Goal: Entertainment & Leisure: Consume media (video, audio)

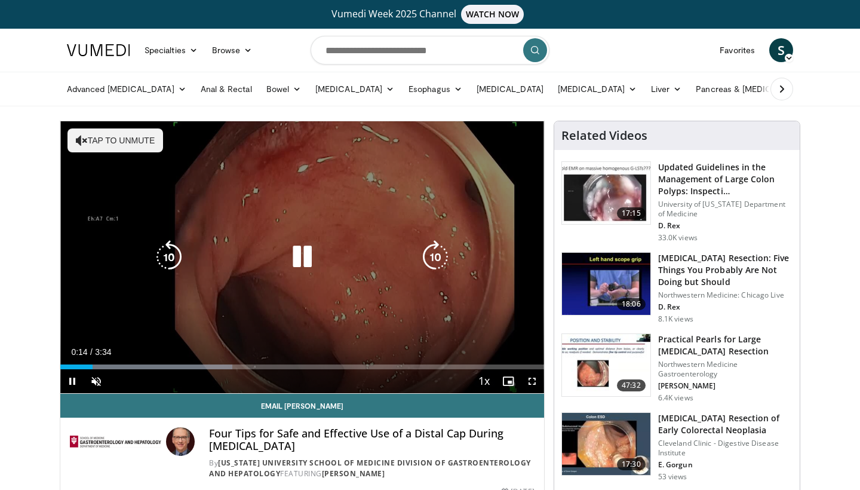
scroll to position [1, 0]
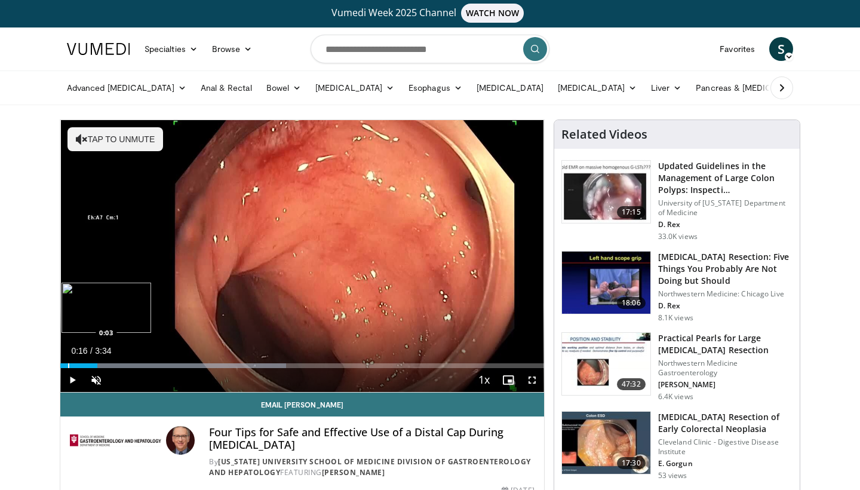
click at [68, 364] on div "Progress Bar" at bounding box center [68, 365] width 1 height 5
click at [99, 382] on span "Video Player" at bounding box center [96, 380] width 24 height 24
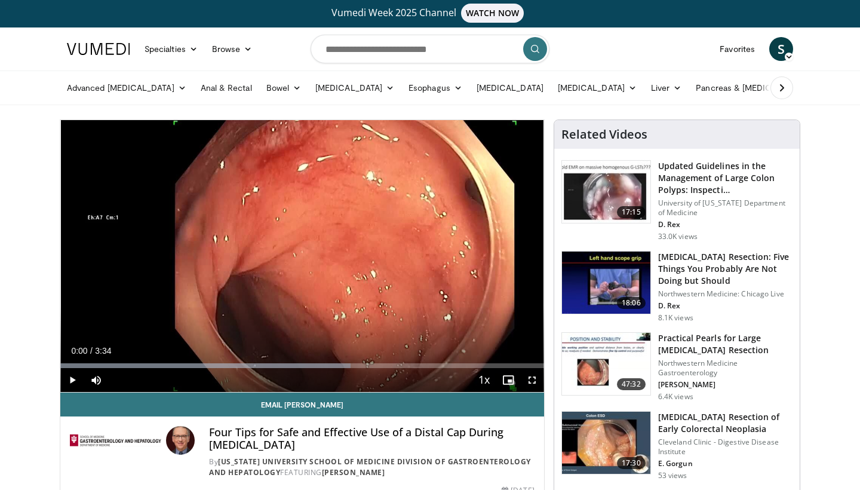
drag, startPoint x: 66, startPoint y: 366, endPoint x: 55, endPoint y: 369, distance: 11.2
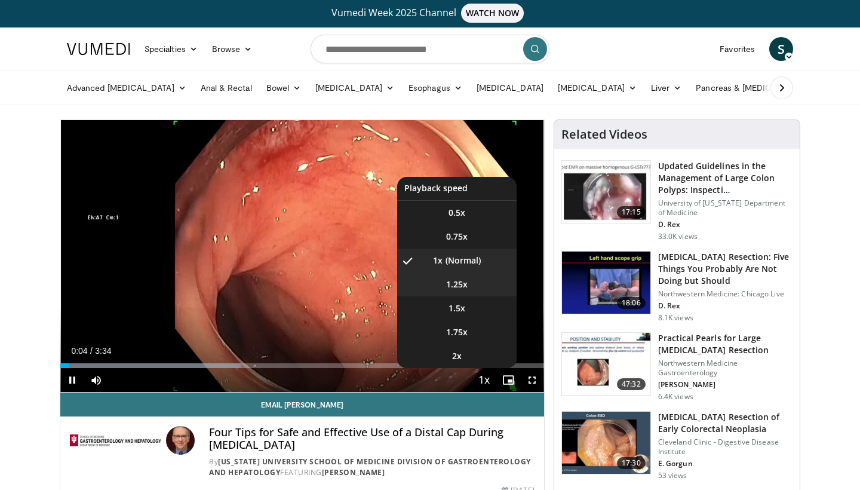
click at [463, 282] on span "1.25x" at bounding box center [457, 284] width 22 height 12
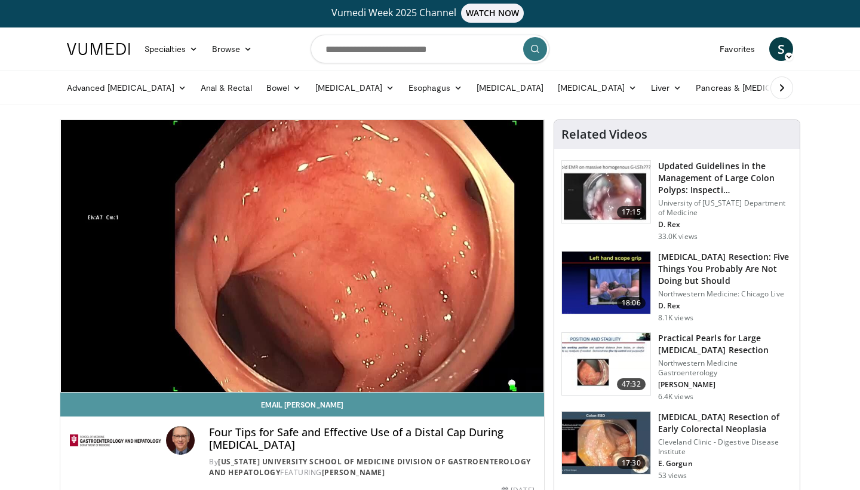
scroll to position [0, 0]
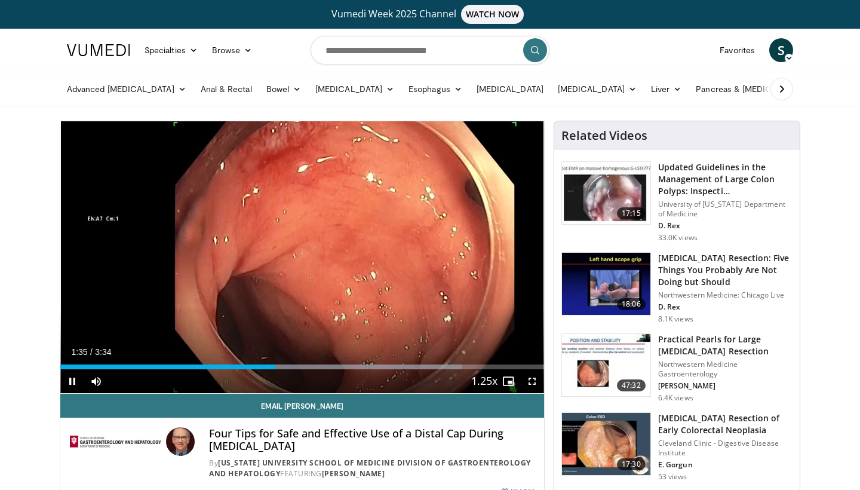
click at [529, 383] on span "Video Player" at bounding box center [532, 381] width 24 height 24
